Goal: Task Accomplishment & Management: Complete application form

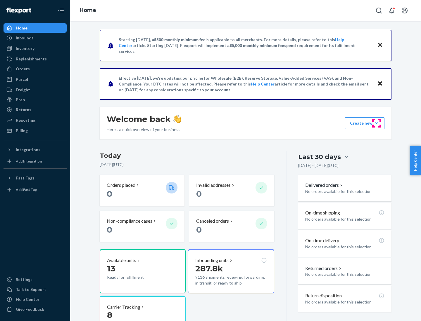
click at [376, 123] on button "Create new Create new inbound Create new order Create new product" at bounding box center [364, 123] width 39 height 12
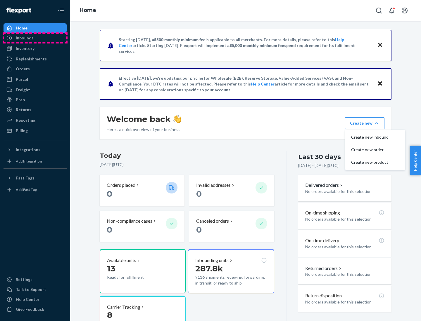
click at [35, 38] on div "Inbounds" at bounding box center [35, 38] width 62 height 8
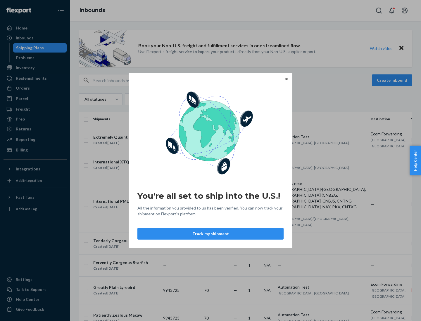
click at [35, 68] on div "You're all set to ship into the U.S.! All the information you provided to us ha…" at bounding box center [210, 160] width 421 height 321
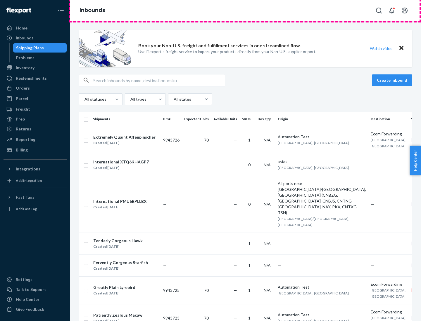
click at [245, 11] on div "Inbounds" at bounding box center [245, 10] width 350 height 21
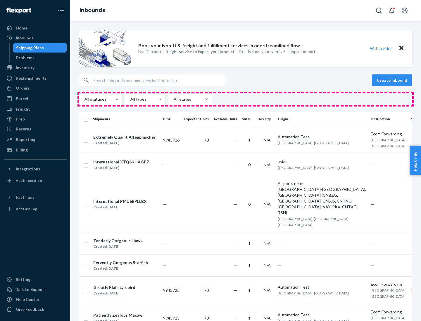
click at [245, 99] on div "All statuses All types All states" at bounding box center [245, 99] width 333 height 12
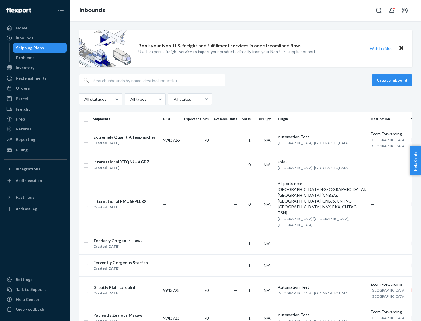
click at [29, 48] on div "Shipping Plans" at bounding box center [30, 48] width 28 height 6
click at [393, 80] on button "Create inbound" at bounding box center [391, 80] width 40 height 12
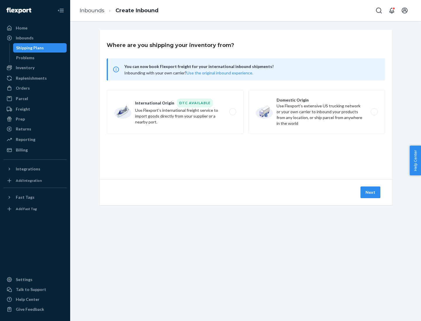
click at [175, 112] on label "International Origin DTC Available Use Flexport's international freight service…" at bounding box center [175, 112] width 137 height 44
click at [232, 112] on input "International Origin DTC Available Use Flexport's international freight service…" at bounding box center [234, 112] width 4 height 4
radio input "true"
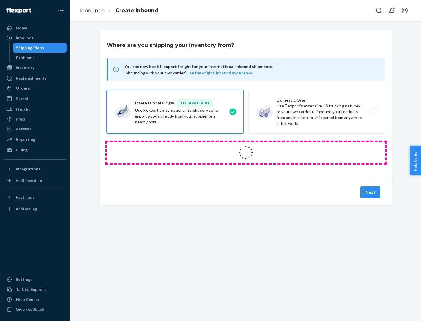
click at [246, 153] on icon at bounding box center [245, 152] width 23 height 23
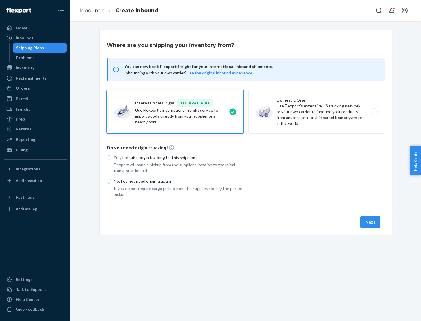
click at [178, 157] on p "Yes, I require origin trucking for this shipment" at bounding box center [179, 158] width 130 height 6
click at [111, 157] on input "Yes, I require origin trucking for this shipment" at bounding box center [109, 157] width 5 height 5
radio input "true"
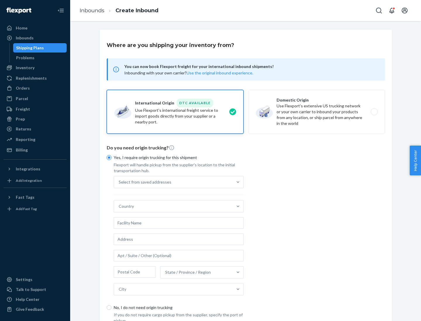
scroll to position [11, 0]
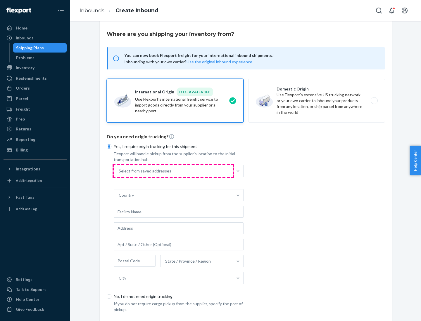
click at [173, 171] on div "Select from saved addresses" at bounding box center [173, 171] width 119 height 12
click at [119, 171] on input "Select from saved addresses" at bounding box center [119, 171] width 1 height 6
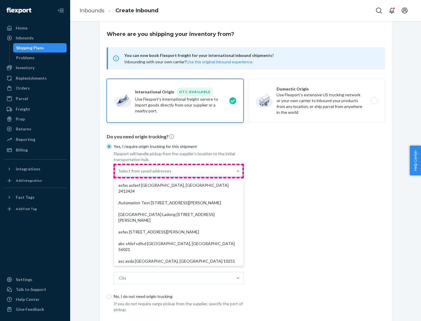
scroll to position [25, 0]
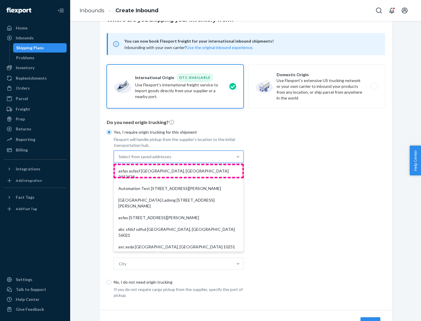
click at [178, 171] on div "asfas asfasf [GEOGRAPHIC_DATA], [GEOGRAPHIC_DATA] 2412424" at bounding box center [178, 174] width 127 height 18
click at [119, 160] on input "option asfas asfasf [GEOGRAPHIC_DATA], [GEOGRAPHIC_DATA] 2412424 focused, 1 of …" at bounding box center [119, 157] width 1 height 6
type input "asfas"
type input "asfasf"
type input "2412424"
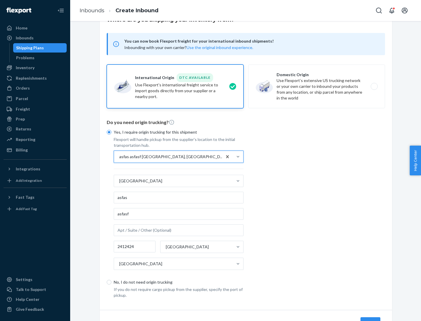
scroll to position [54, 0]
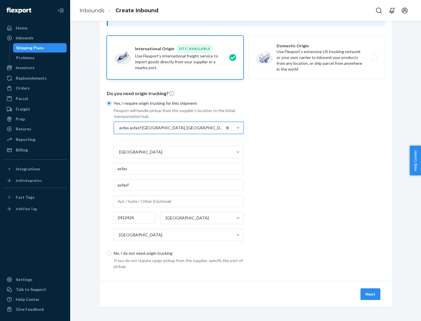
click at [370, 294] on button "Next" at bounding box center [370, 295] width 20 height 12
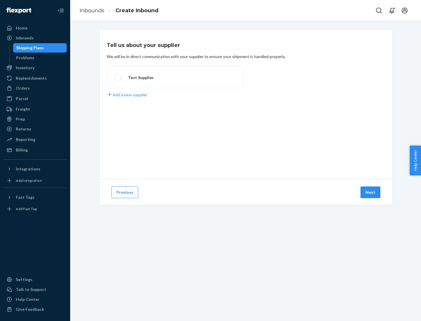
click at [175, 77] on label "Test Supplier" at bounding box center [175, 78] width 137 height 22
click at [118, 77] on input "Test Supplier" at bounding box center [116, 78] width 4 height 4
radio input "true"
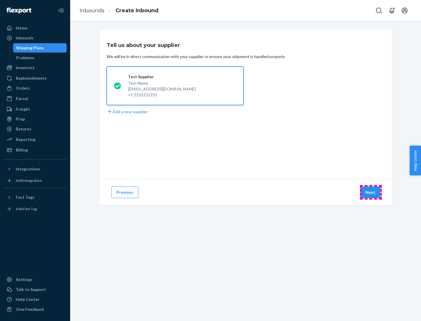
click at [370, 192] on button "Next" at bounding box center [370, 193] width 20 height 12
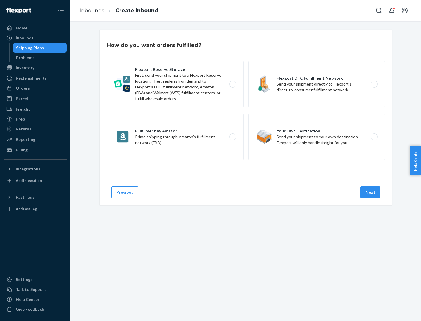
click at [175, 137] on label "Fulfillment by Amazon Prime shipping through Amazon’s fulfillment network (FBA)." at bounding box center [175, 137] width 137 height 47
click at [232, 137] on input "Fulfillment by Amazon Prime shipping through Amazon’s fulfillment network (FBA)." at bounding box center [234, 137] width 4 height 4
radio input "true"
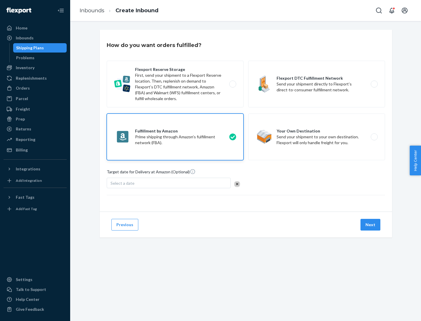
click at [370, 225] on button "Next" at bounding box center [370, 225] width 20 height 12
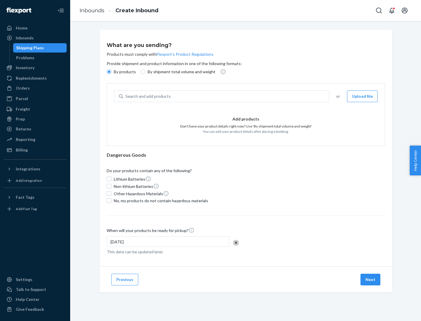
click at [180, 72] on p "By shipment total volume and weight" at bounding box center [181, 72] width 68 height 6
click at [145, 72] on input "By shipment total volume and weight" at bounding box center [142, 72] width 5 height 5
radio input "true"
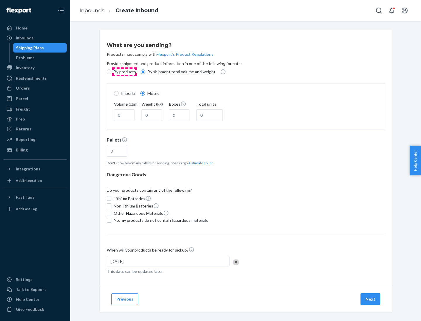
click at [124, 72] on p "By products" at bounding box center [125, 72] width 22 height 6
click at [111, 72] on input "By products" at bounding box center [109, 72] width 5 height 5
radio input "true"
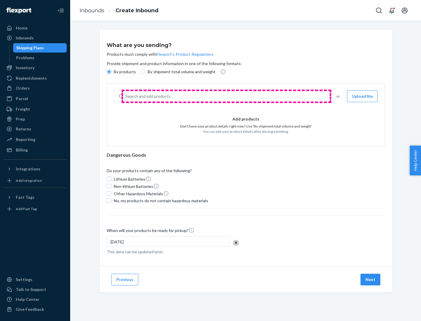
click at [226, 96] on div "Search and add products" at bounding box center [226, 96] width 206 height 11
click at [126, 96] on input "Search and add products" at bounding box center [125, 96] width 1 height 6
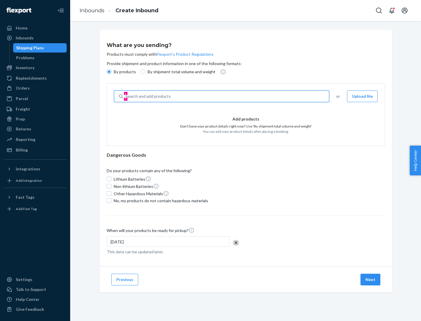
type input "test"
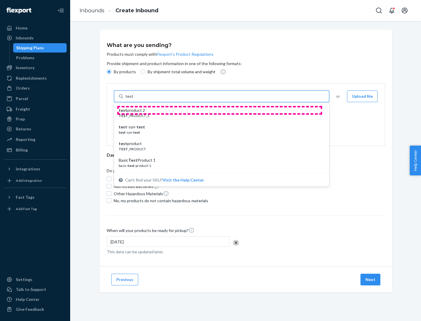
click at [219, 110] on div "test product 2" at bounding box center [219, 110] width 201 height 6
click at [133, 99] on input "test" at bounding box center [129, 96] width 8 height 6
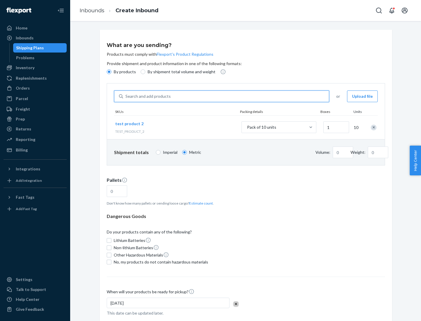
type input "0.02"
type input "22.23"
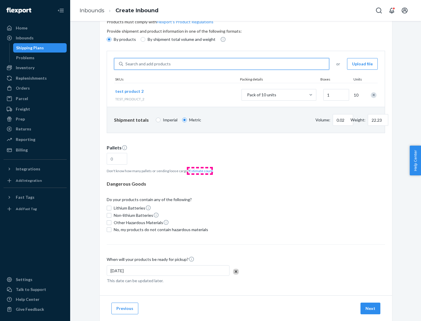
click at [199, 171] on button "Estimate count" at bounding box center [201, 171] width 24 height 5
type input "1"
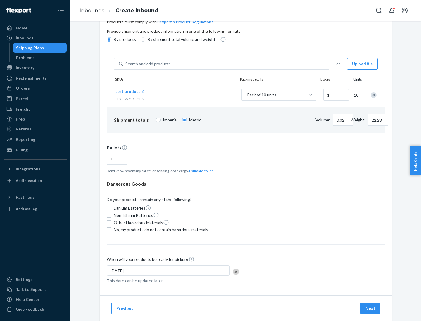
scroll to position [47, 0]
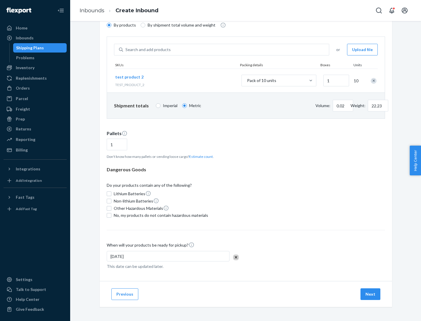
click at [160, 216] on span "No, my products do not contain hazardous materials" at bounding box center [161, 216] width 94 height 6
click at [111, 216] on input "No, my products do not contain hazardous materials" at bounding box center [109, 215] width 5 height 5
checkbox input "true"
click at [370, 294] on button "Next" at bounding box center [370, 295] width 20 height 12
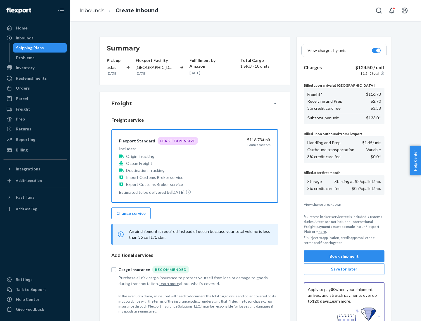
scroll to position [85, 0]
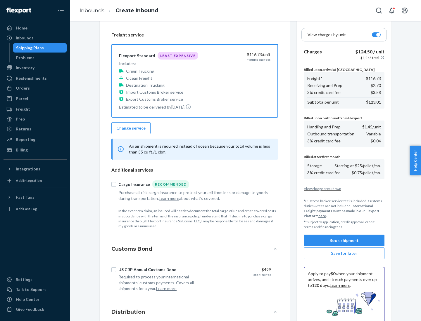
click at [344, 241] on button "Book shipment" at bounding box center [343, 241] width 81 height 12
